Goal: Task Accomplishment & Management: Use online tool/utility

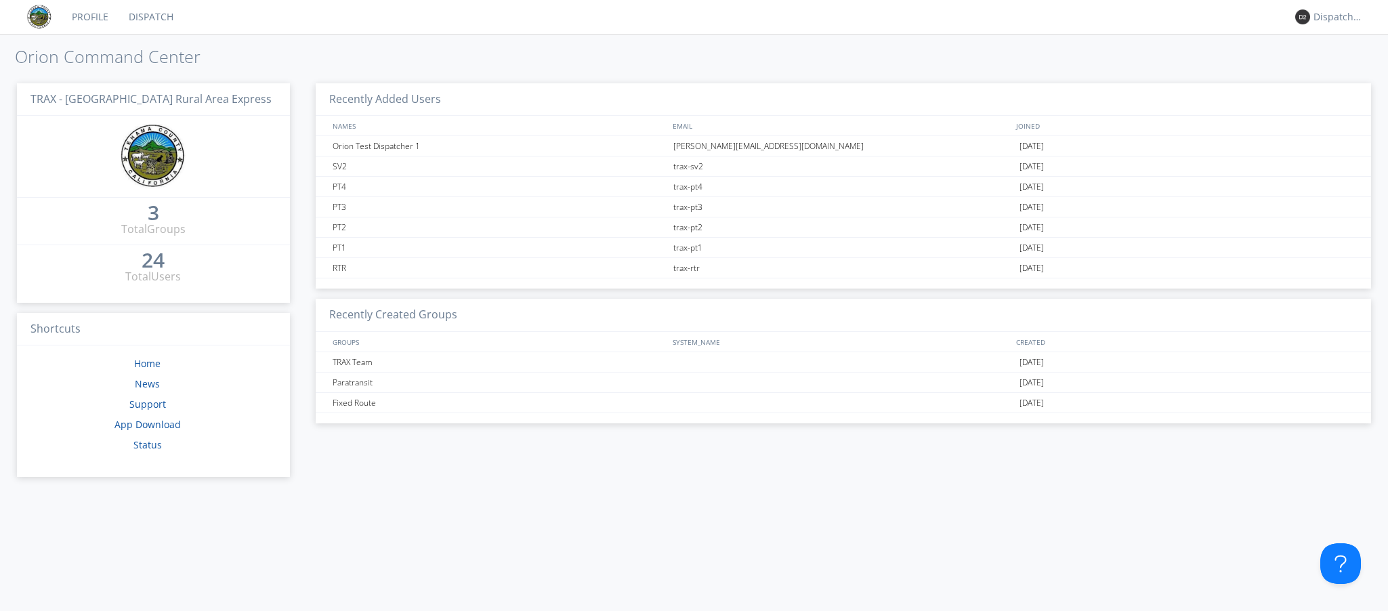
drag, startPoint x: 1308, startPoint y: 14, endPoint x: 1254, endPoint y: 18, distance: 53.6
click at [1252, 21] on nav "Profile Dispatch Dispatcher 2" at bounding box center [694, 17] width 1388 height 35
click at [1327, 15] on div "Dispatcher 2" at bounding box center [1339, 17] width 51 height 14
click at [1346, 75] on div "Log Out" at bounding box center [1346, 72] width 70 height 24
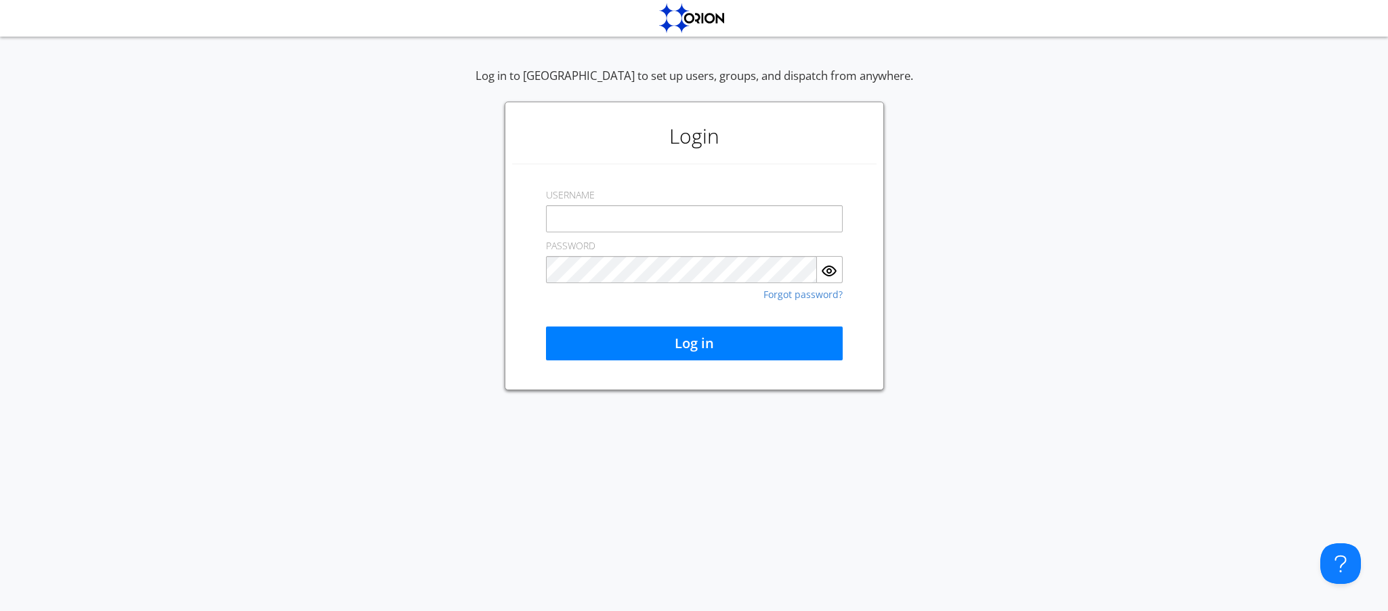
type input "Trax-dispatcher2"
click at [838, 272] on img "button" at bounding box center [829, 271] width 16 height 16
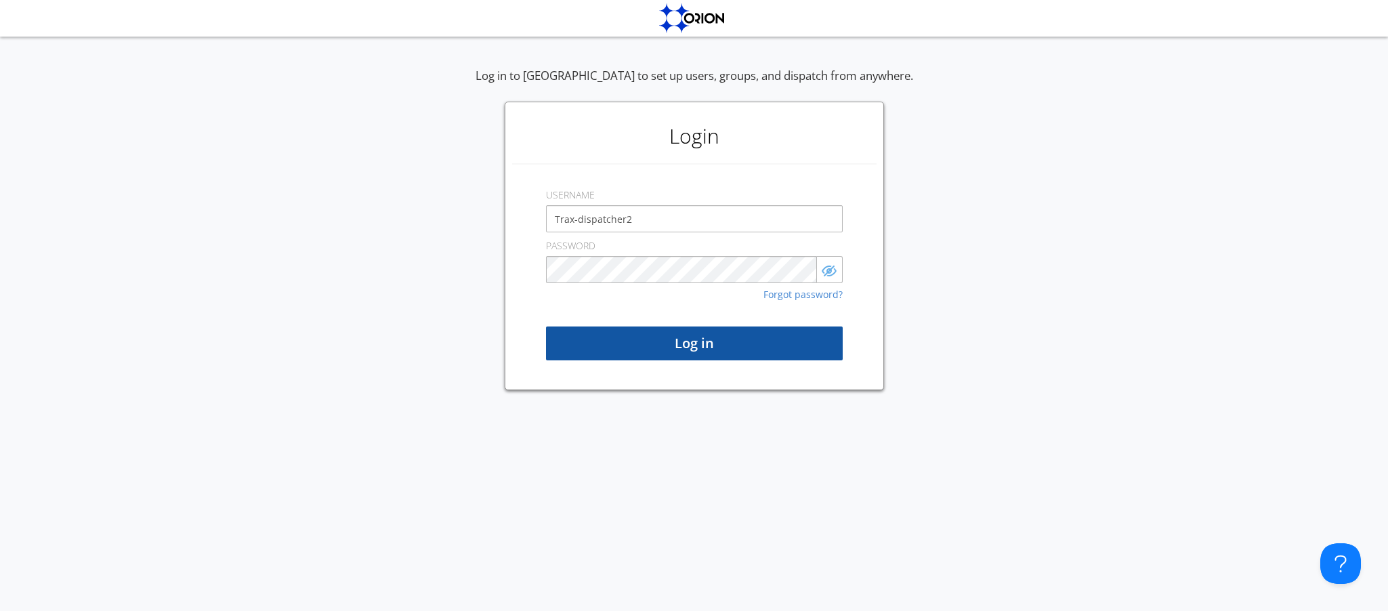
click at [695, 342] on button "Log in" at bounding box center [694, 344] width 297 height 34
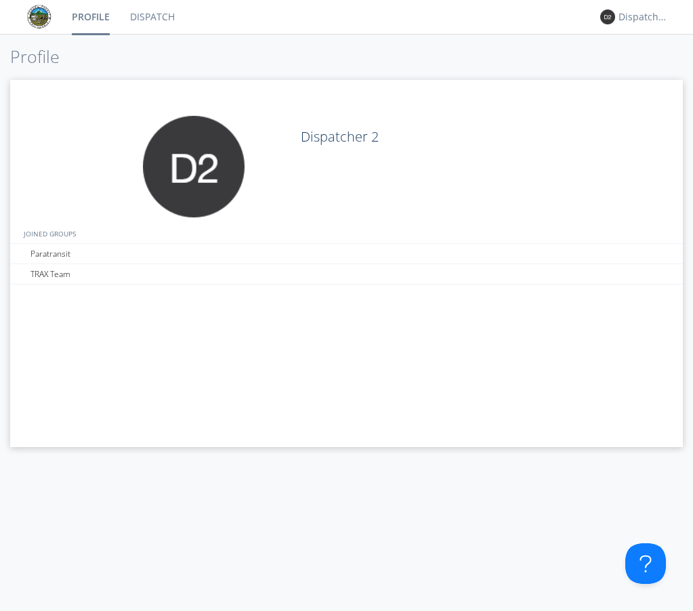
click at [143, 20] on link "Dispatch" at bounding box center [152, 17] width 65 height 34
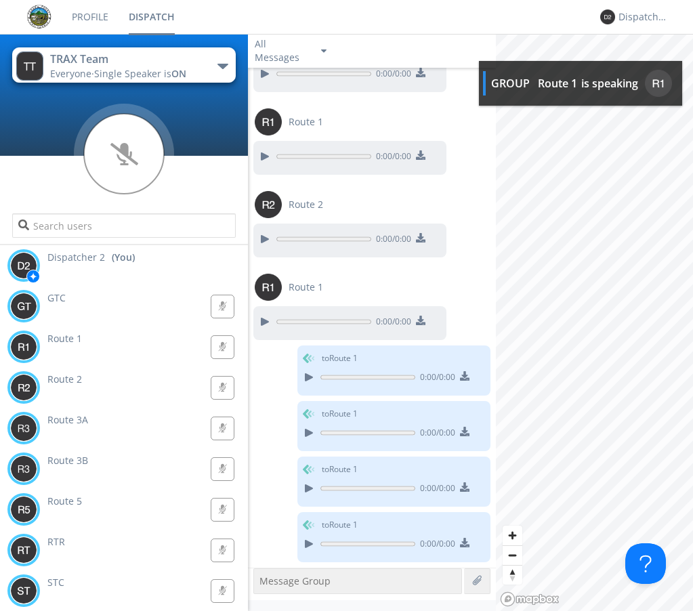
scroll to position [1068, 0]
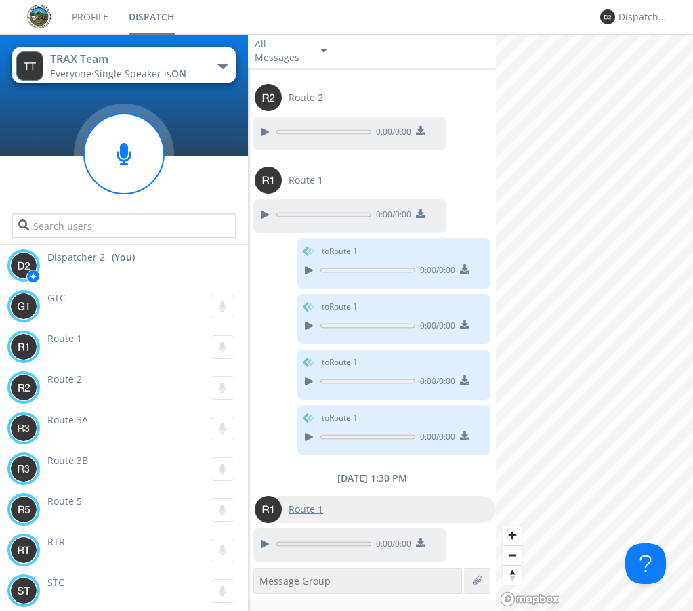
click at [266, 509] on img at bounding box center [268, 509] width 27 height 27
type input "Route 1"
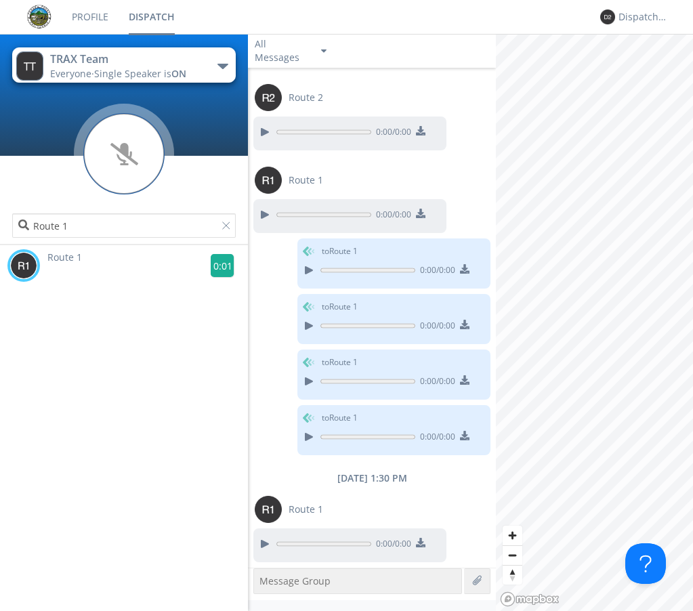
click at [220, 266] on g at bounding box center [223, 266] width 24 height 24
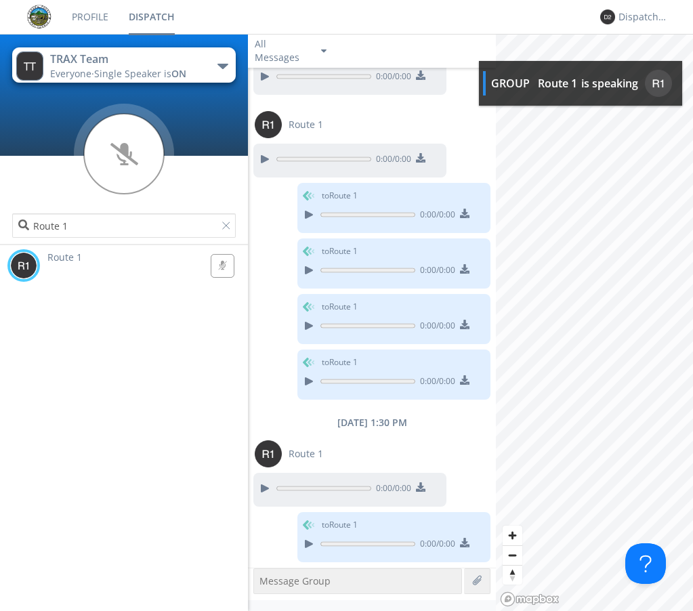
click at [155, 19] on link "Dispatch" at bounding box center [152, 17] width 66 height 34
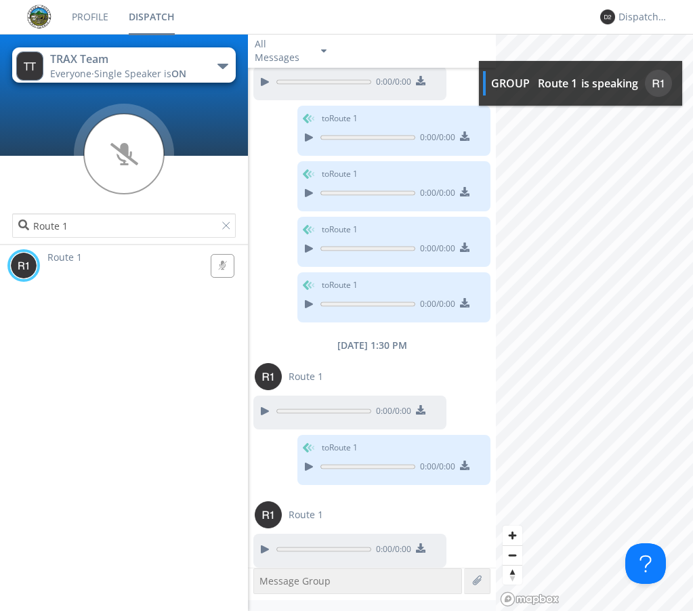
scroll to position [1206, 0]
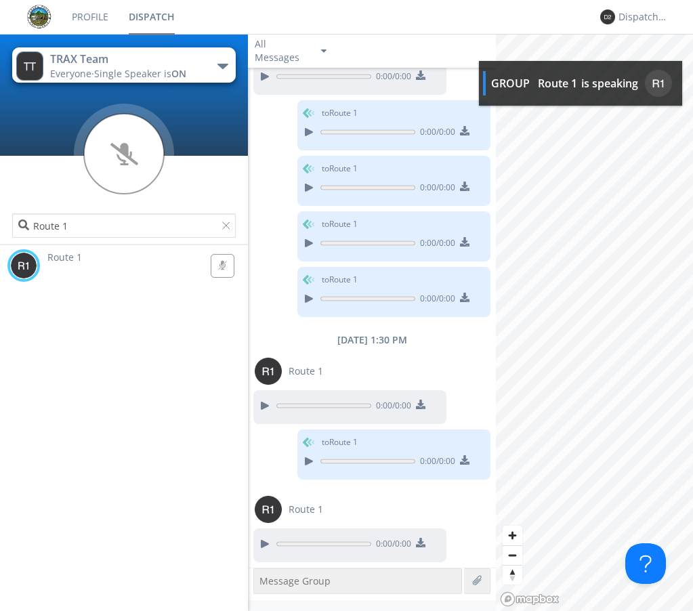
click at [148, 15] on link "Dispatch" at bounding box center [152, 17] width 66 height 34
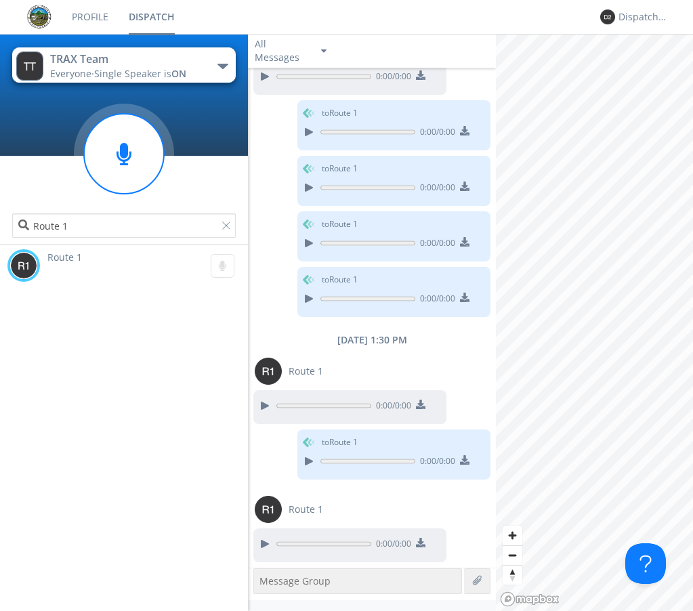
click at [222, 64] on div "button" at bounding box center [223, 66] width 11 height 5
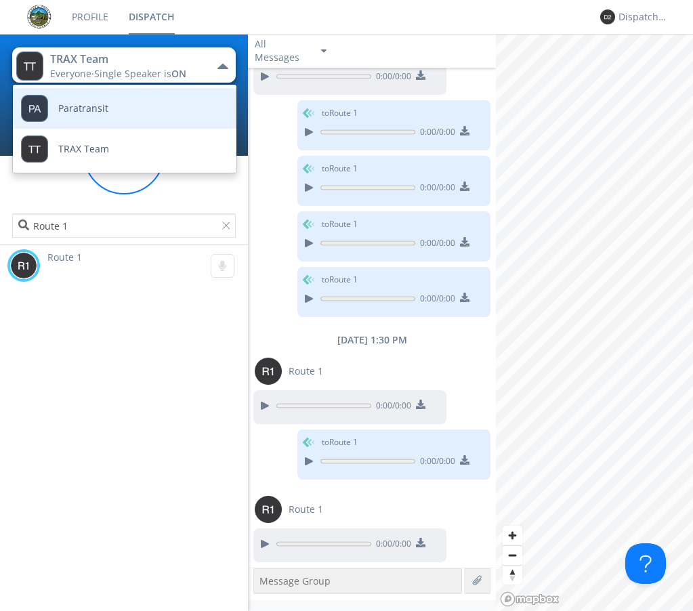
click at [180, 110] on link "Paratransit" at bounding box center [114, 108] width 203 height 41
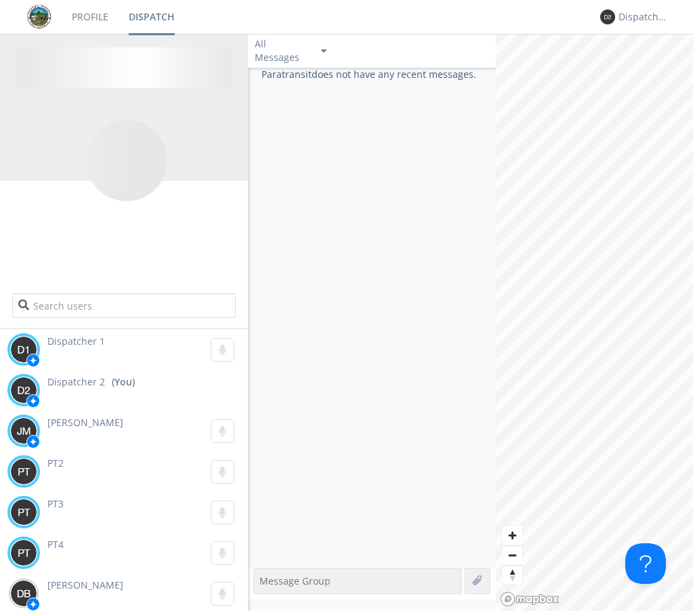
scroll to position [0, 0]
